Goal: Complete application form: Complete application form

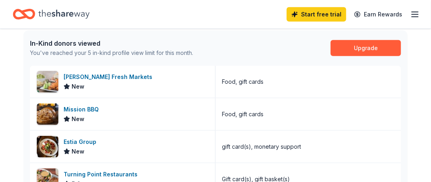
scroll to position [212, 0]
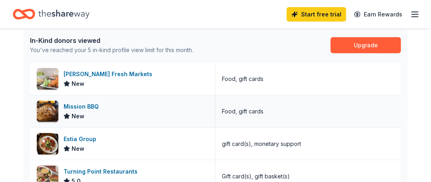
click at [48, 110] on img at bounding box center [48, 111] width 22 height 22
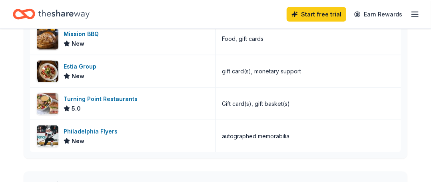
scroll to position [287, 0]
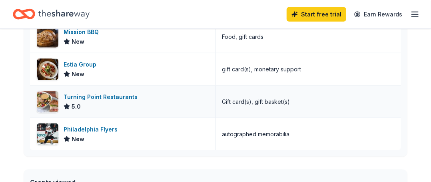
click at [52, 104] on img at bounding box center [48, 102] width 22 height 22
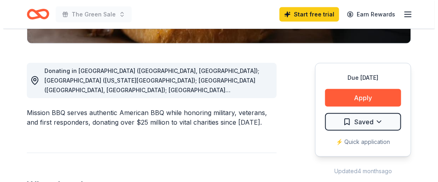
scroll to position [200, 0]
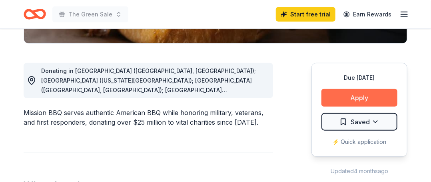
click at [342, 95] on button "Apply" at bounding box center [360, 98] width 76 height 18
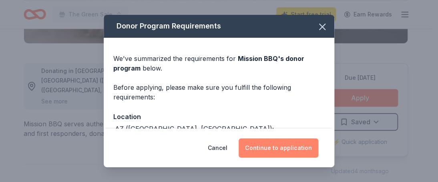
click at [281, 145] on button "Continue to application" at bounding box center [278, 147] width 80 height 19
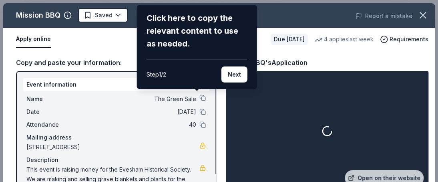
click at [281, 145] on div "Mission BBQ Saved Report a mistake Apply online Due in 42 days 4 applies last w…" at bounding box center [218, 100] width 431 height 194
click at [230, 78] on button "Next" at bounding box center [234, 74] width 26 height 16
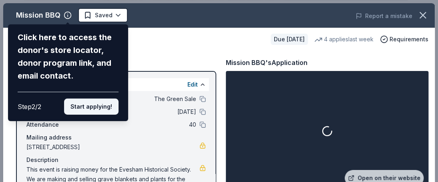
click at [92, 104] on button "Start applying!" at bounding box center [91, 106] width 54 height 16
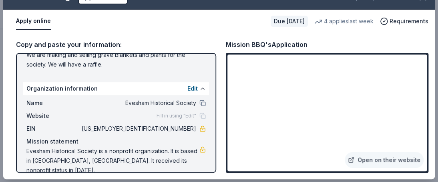
scroll to position [109, 0]
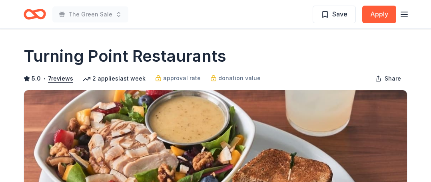
scroll to position [5, 0]
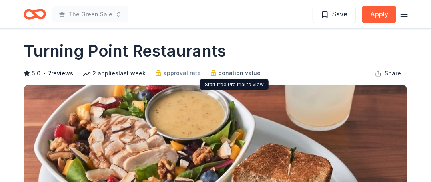
click at [238, 72] on span "donation value" at bounding box center [239, 73] width 42 height 10
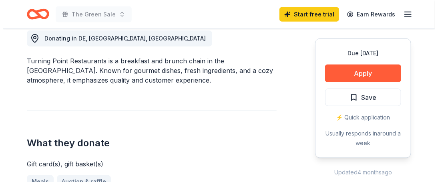
scroll to position [248, 0]
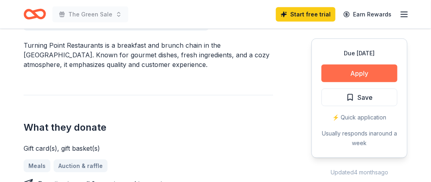
click at [347, 76] on button "Apply" at bounding box center [360, 73] width 76 height 18
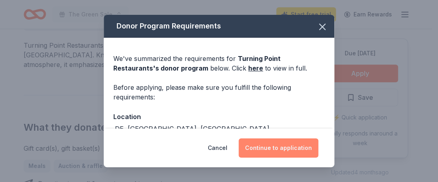
click at [283, 154] on button "Continue to application" at bounding box center [278, 147] width 80 height 19
